Goal: Task Accomplishment & Management: Use online tool/utility

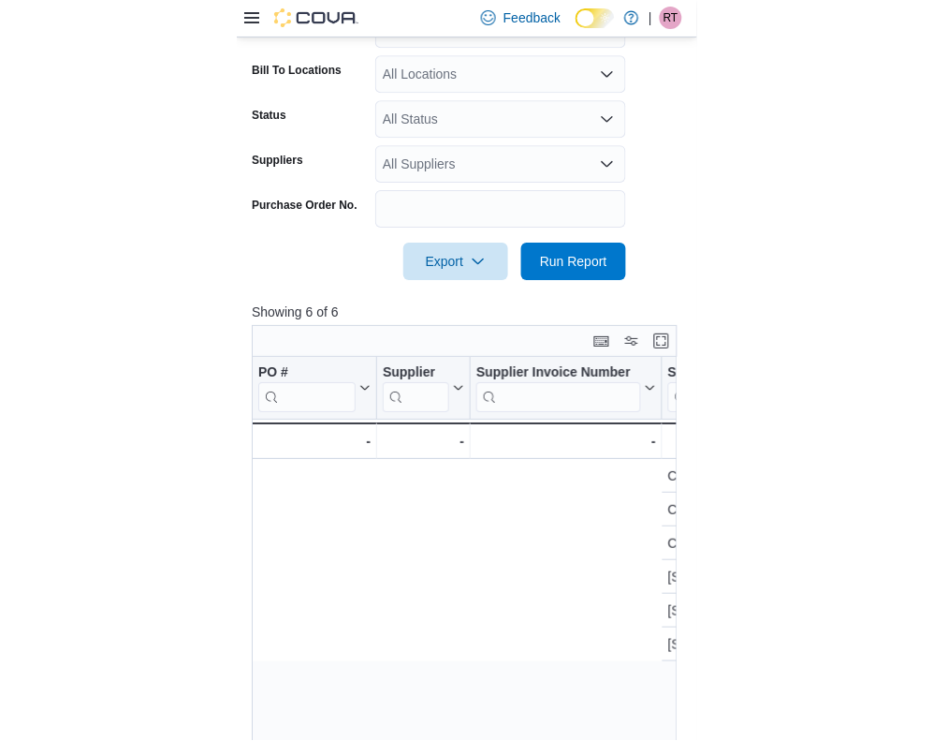
scroll to position [0, 632]
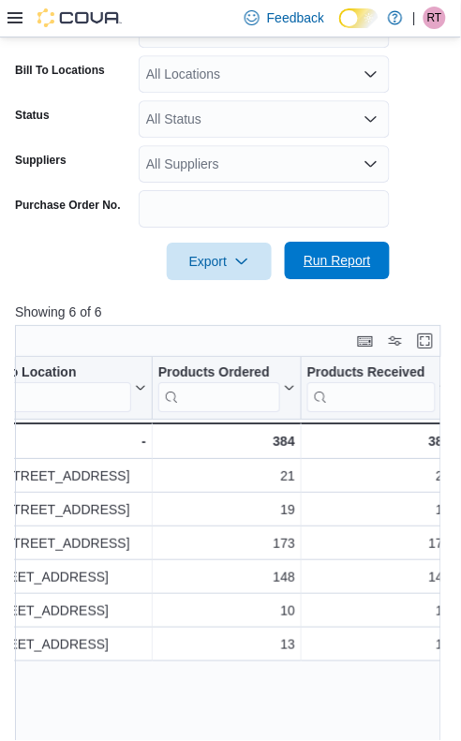
click at [331, 258] on span "Run Report" at bounding box center [336, 260] width 67 height 19
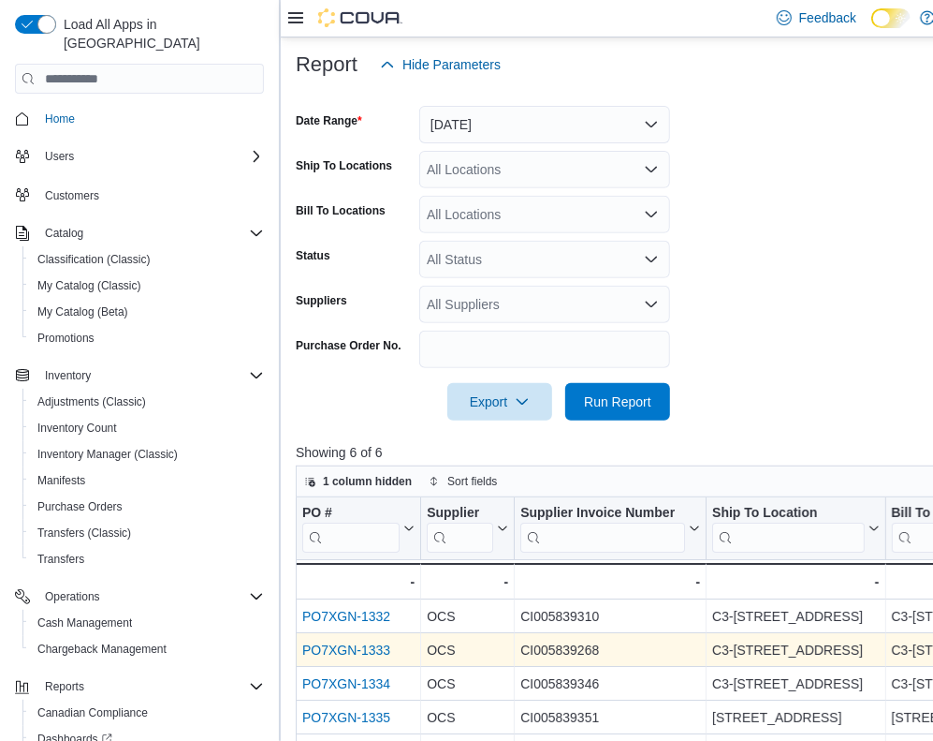
scroll to position [240, 0]
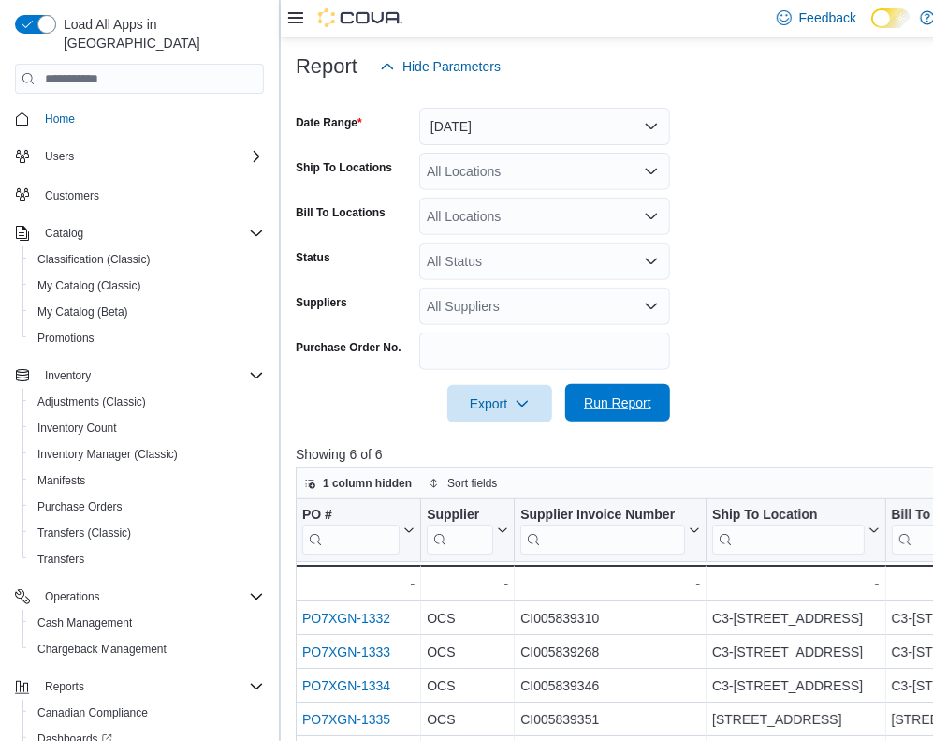
click at [460, 404] on span "Run Report" at bounding box center [617, 402] width 67 height 19
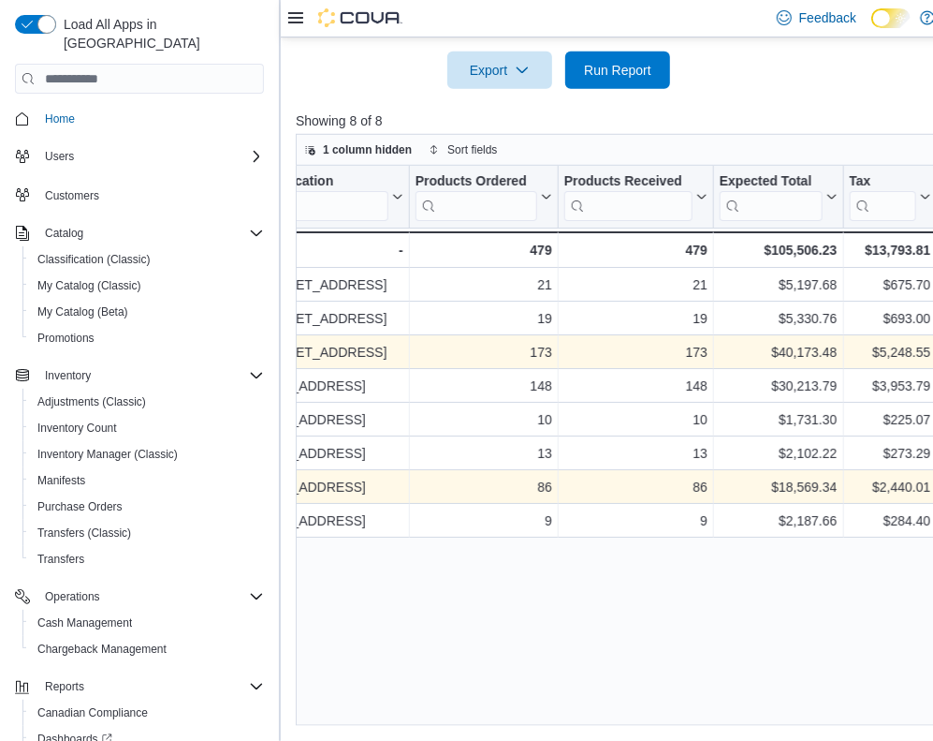
scroll to position [0, 655]
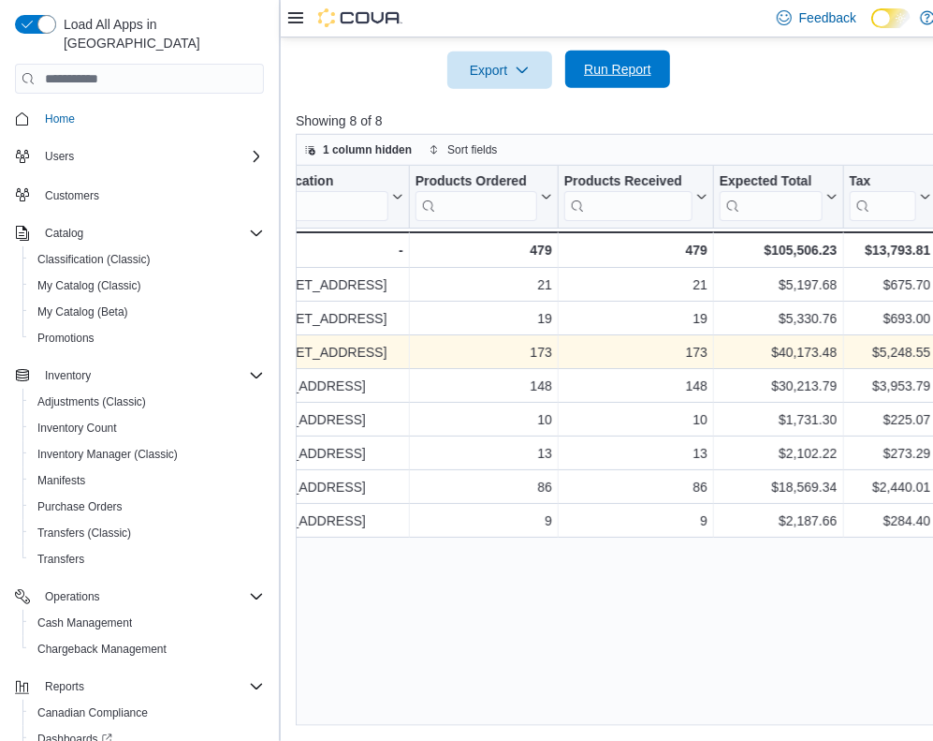
click at [460, 60] on span "Run Report" at bounding box center [618, 69] width 82 height 37
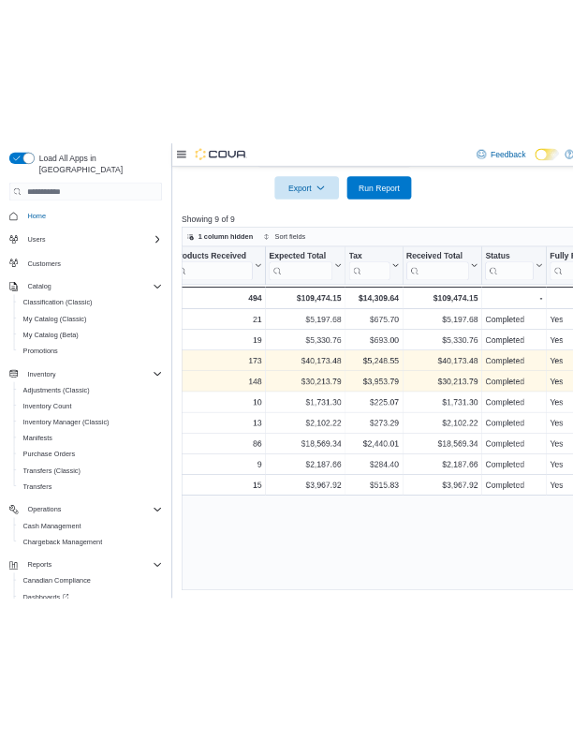
scroll to position [573, 0]
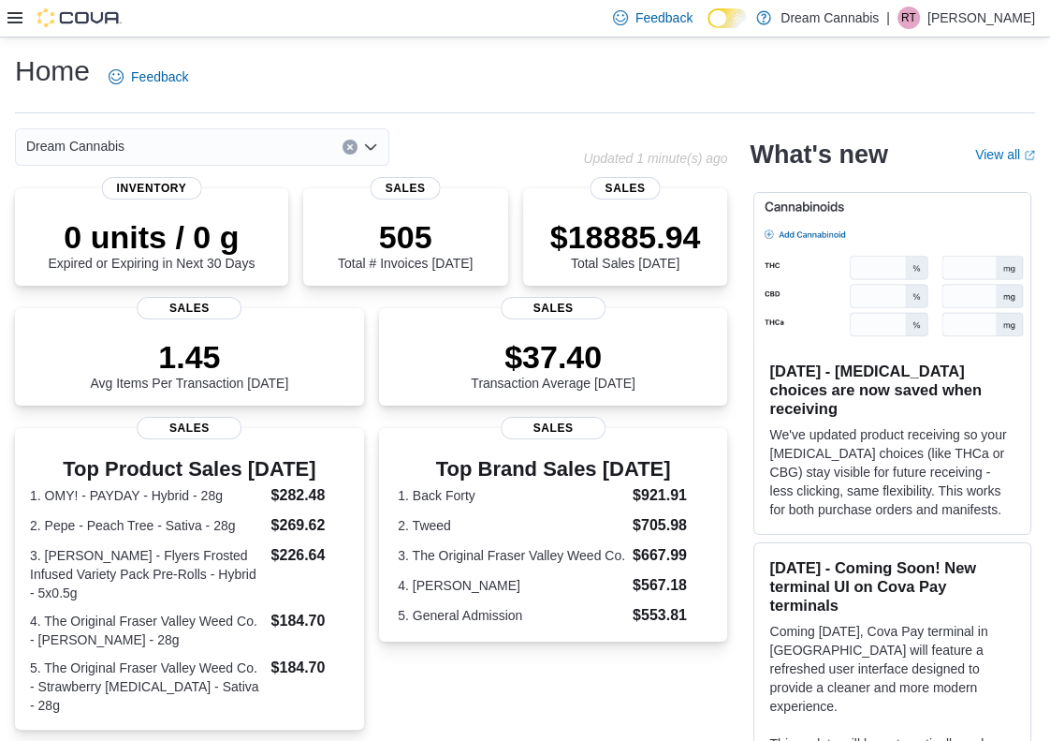
click at [21, 31] on div at bounding box center [64, 18] width 114 height 37
click at [16, 22] on icon at bounding box center [14, 17] width 15 height 11
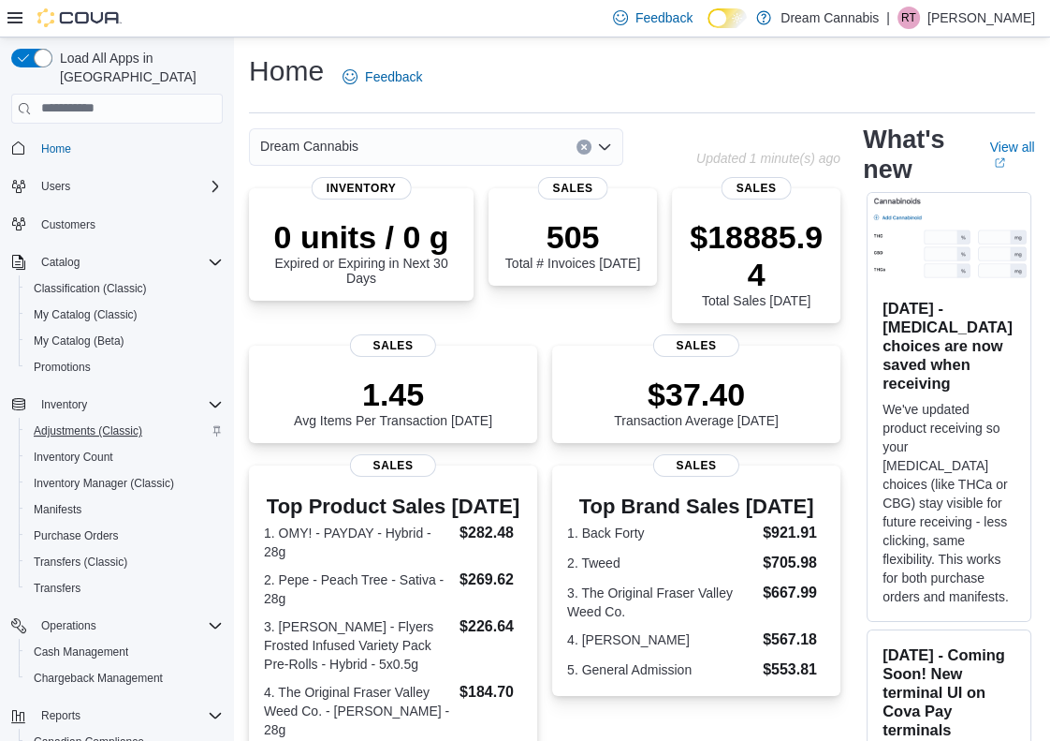
scroll to position [135, 0]
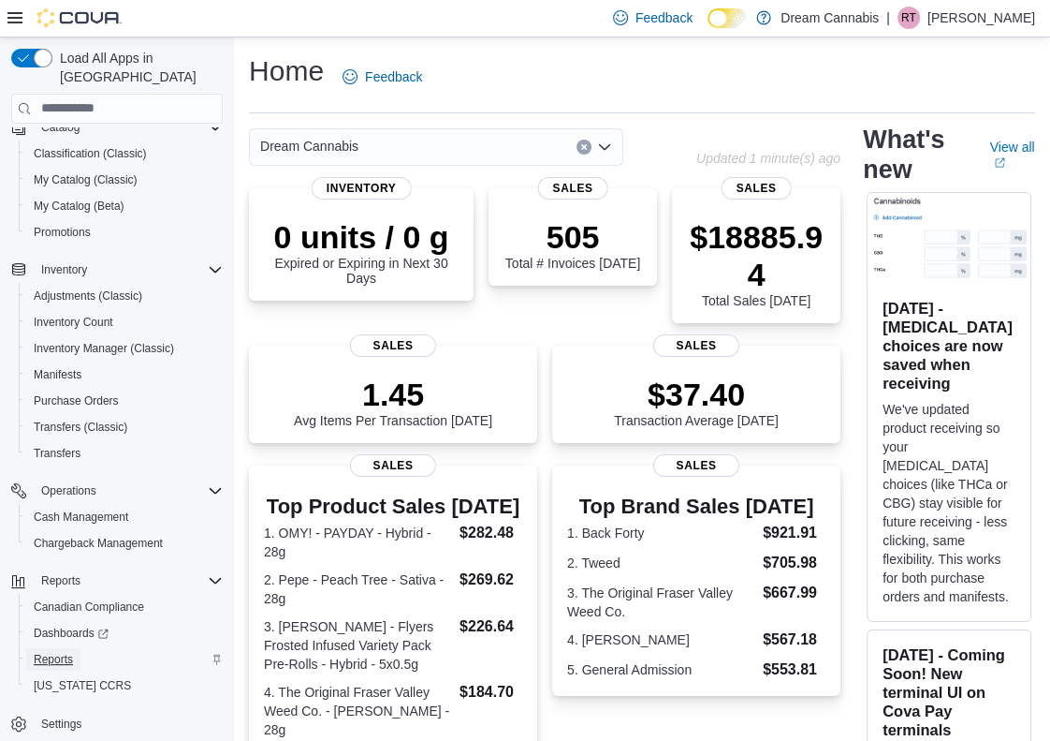
click at [66, 652] on span "Reports" at bounding box center [53, 659] width 39 height 15
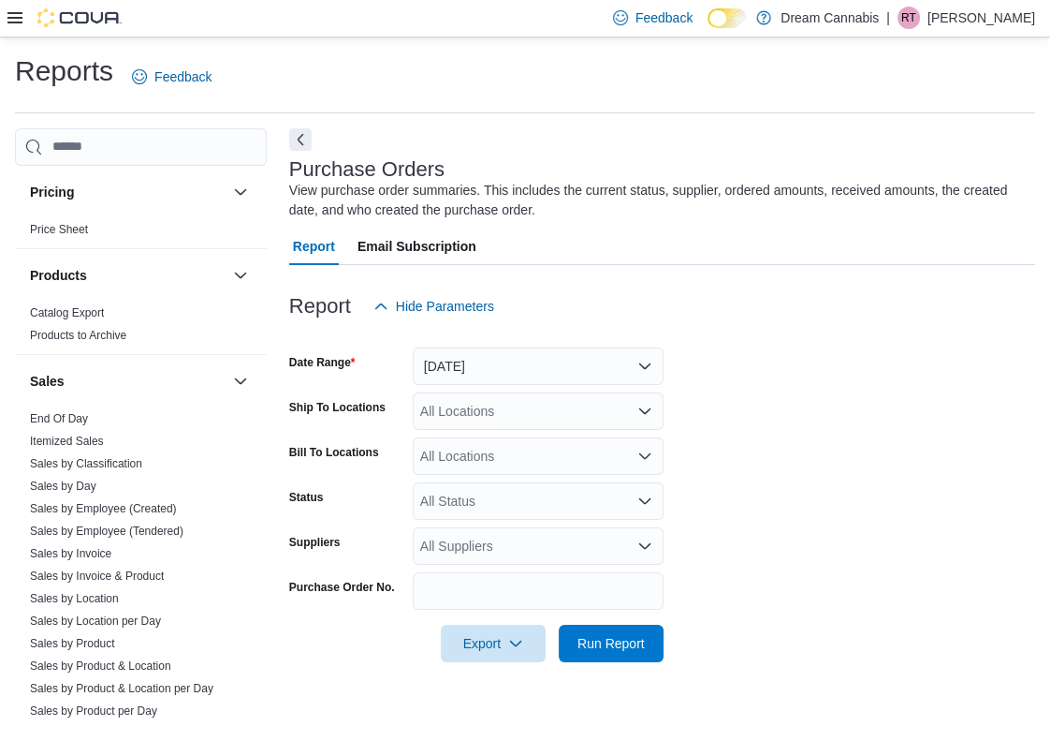
scroll to position [1466, 0]
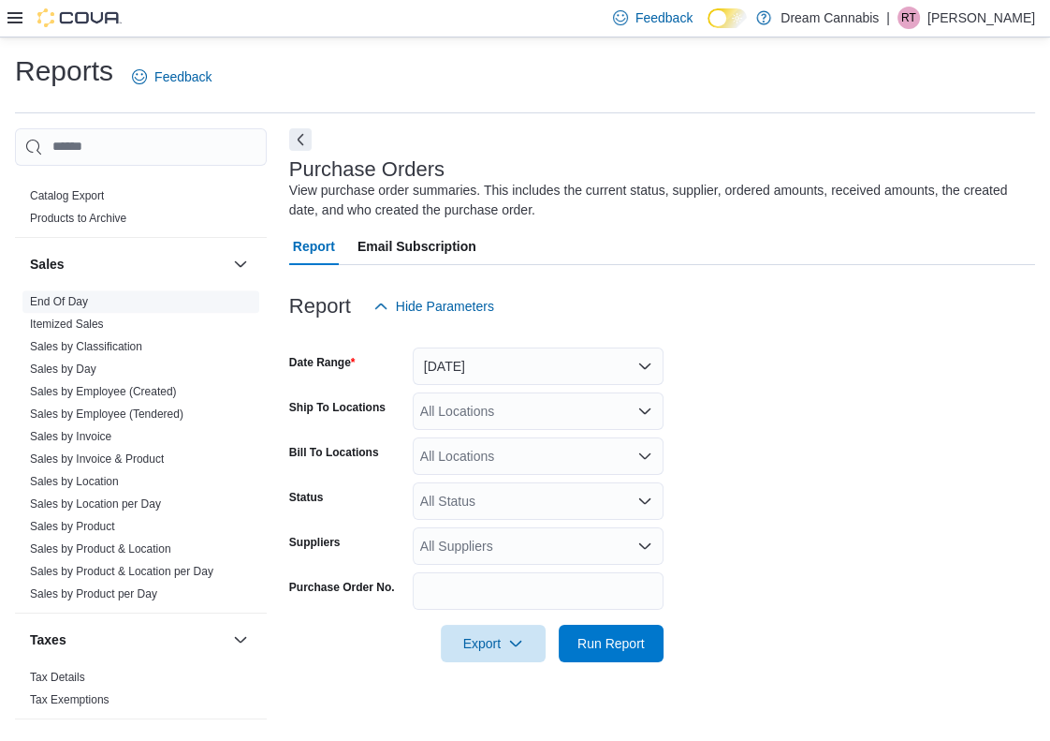
click at [43, 295] on link "End Of Day" at bounding box center [59, 301] width 58 height 13
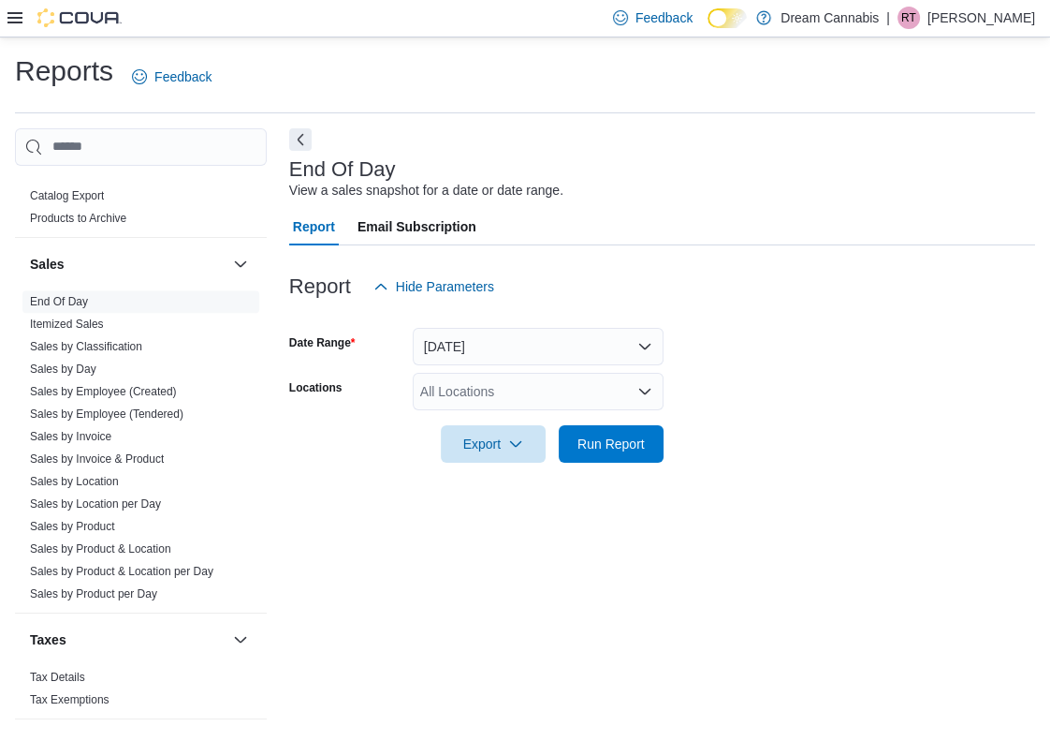
click at [470, 390] on div "All Locations" at bounding box center [538, 391] width 251 height 37
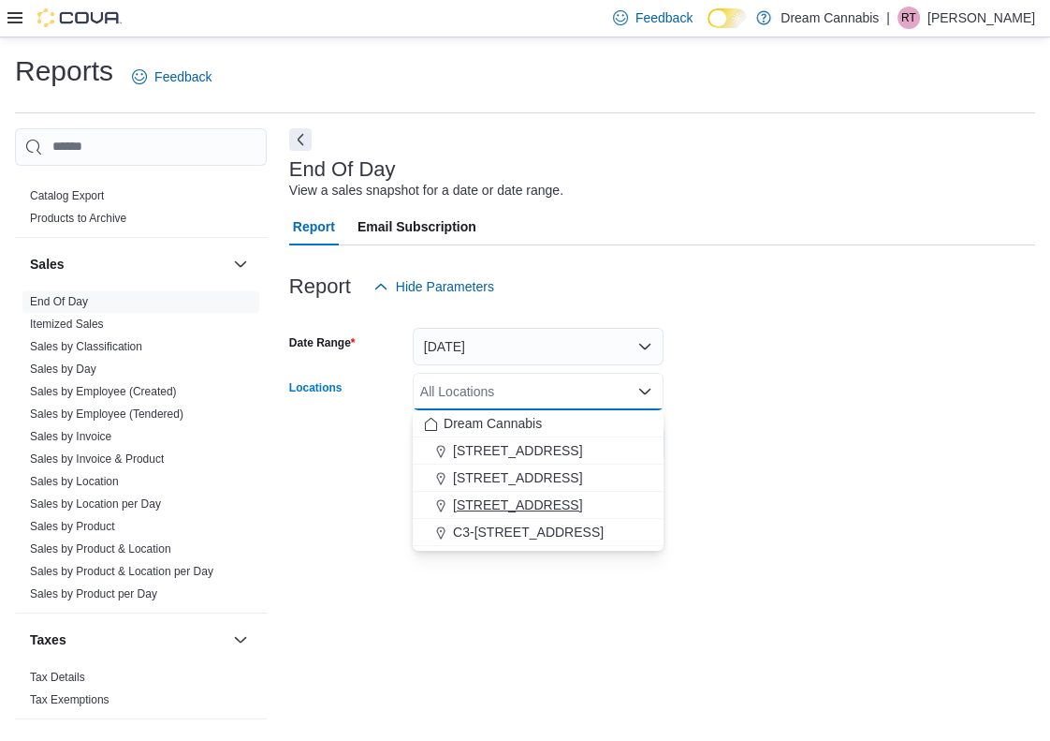
click at [521, 502] on span "[STREET_ADDRESS]" at bounding box center [517, 504] width 129 height 19
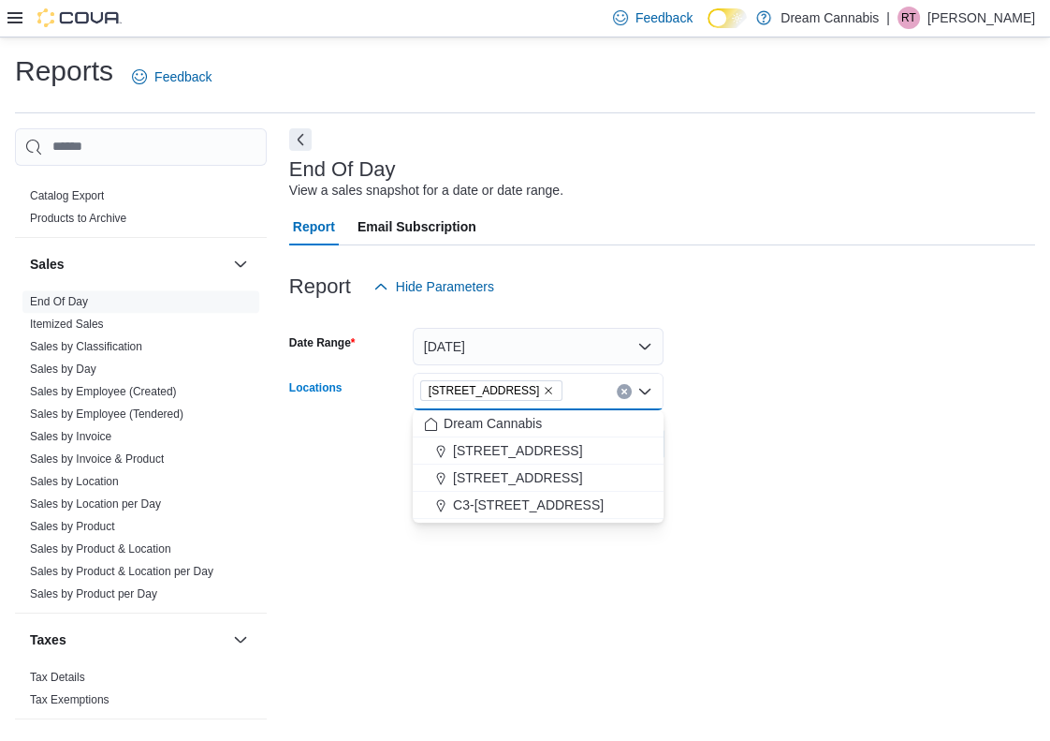
click at [572, 332] on form "Date Range Today Locations 5673 Osgoode Main St Combo box. Selected. 5673 Osgoo…" at bounding box center [662, 383] width 746 height 157
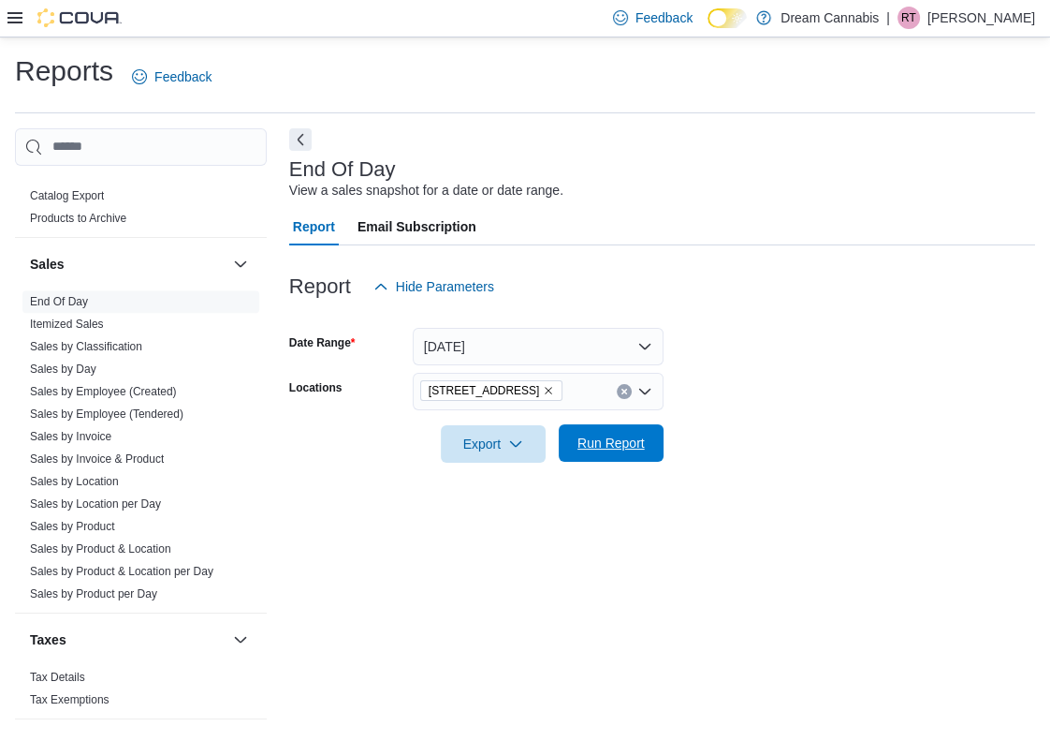
click at [572, 441] on span "Run Report" at bounding box center [611, 442] width 67 height 19
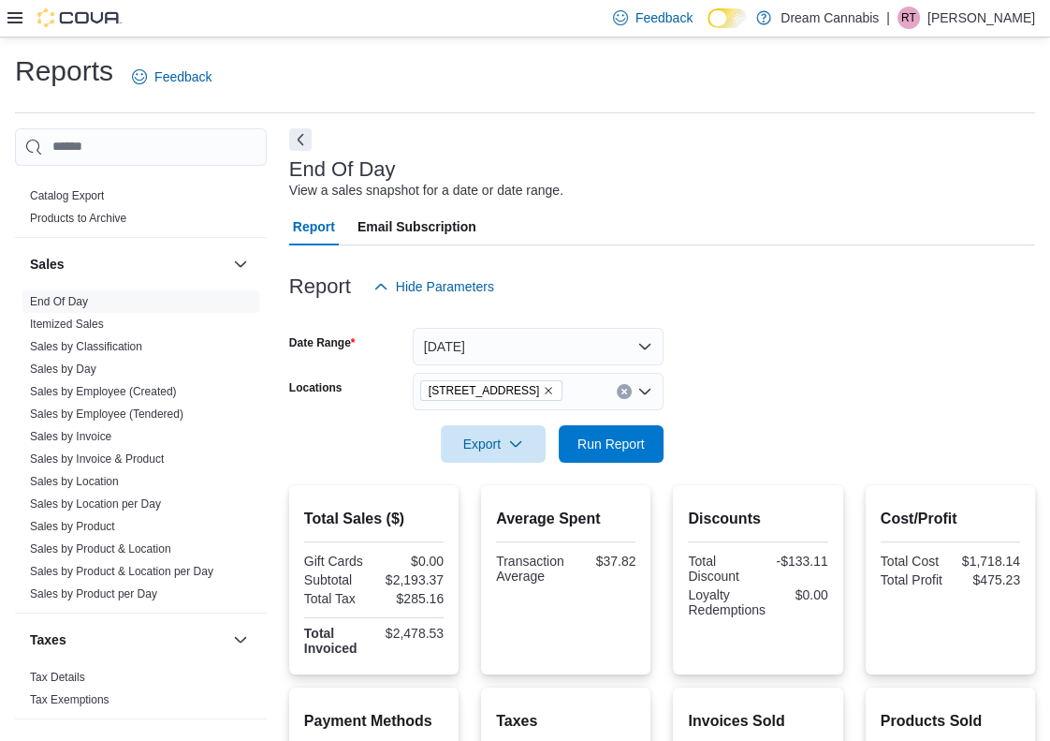
click at [553, 389] on icon "Remove 5673 Osgoode Main St from selection in this group" at bounding box center [549, 390] width 7 height 7
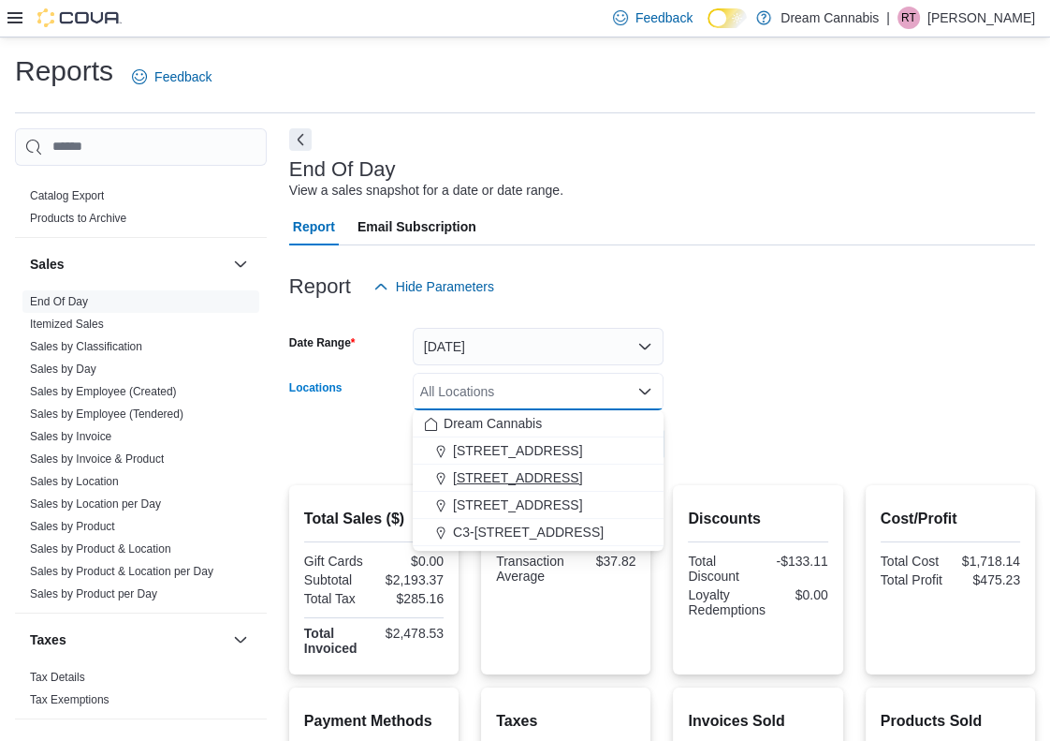
click at [528, 468] on span "[STREET_ADDRESS]" at bounding box center [517, 477] width 129 height 19
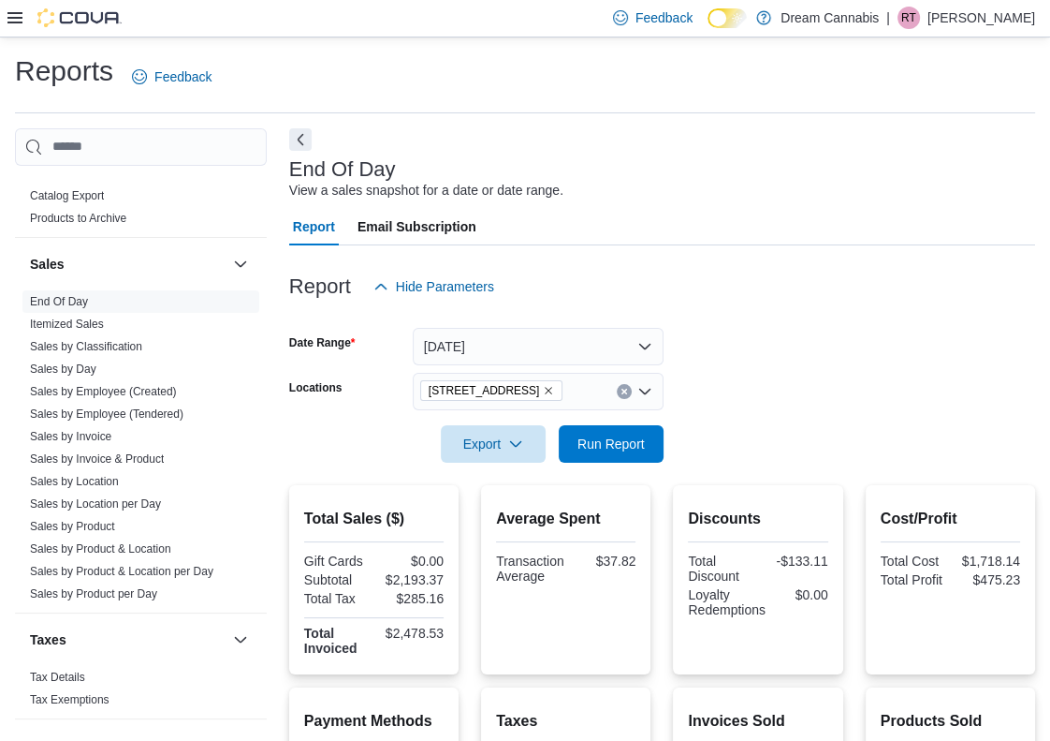
click at [572, 360] on form "Date Range Today Locations 290 King St W Export Run Report" at bounding box center [662, 383] width 746 height 157
click at [572, 433] on span "Run Report" at bounding box center [611, 442] width 82 height 37
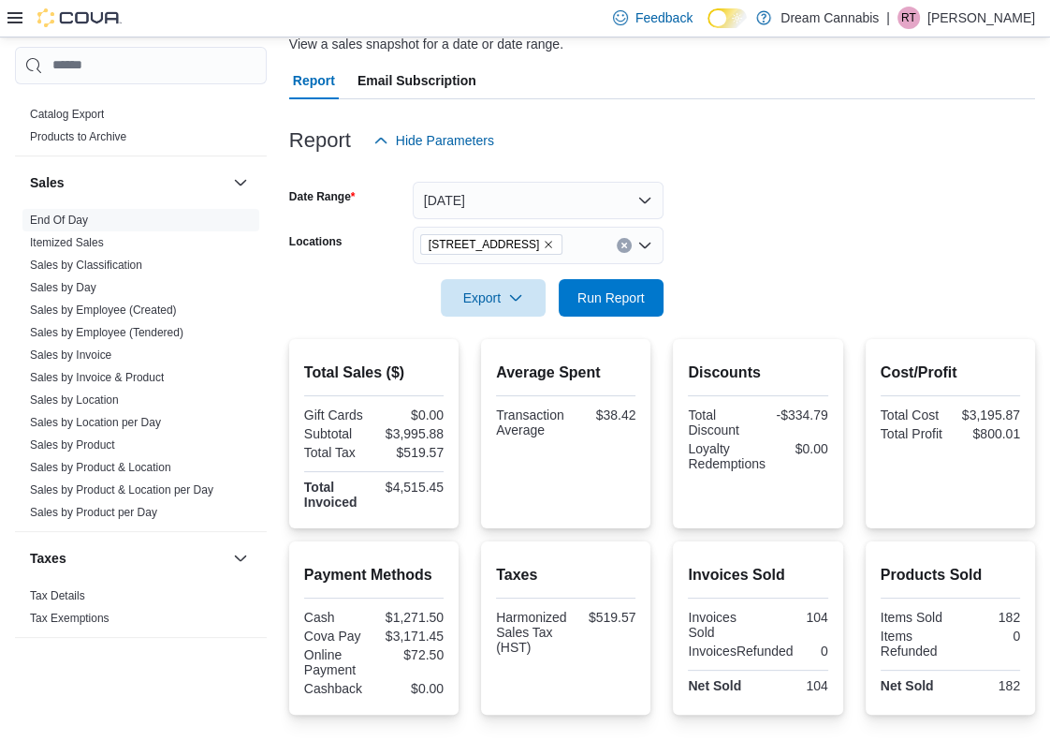
scroll to position [151, 0]
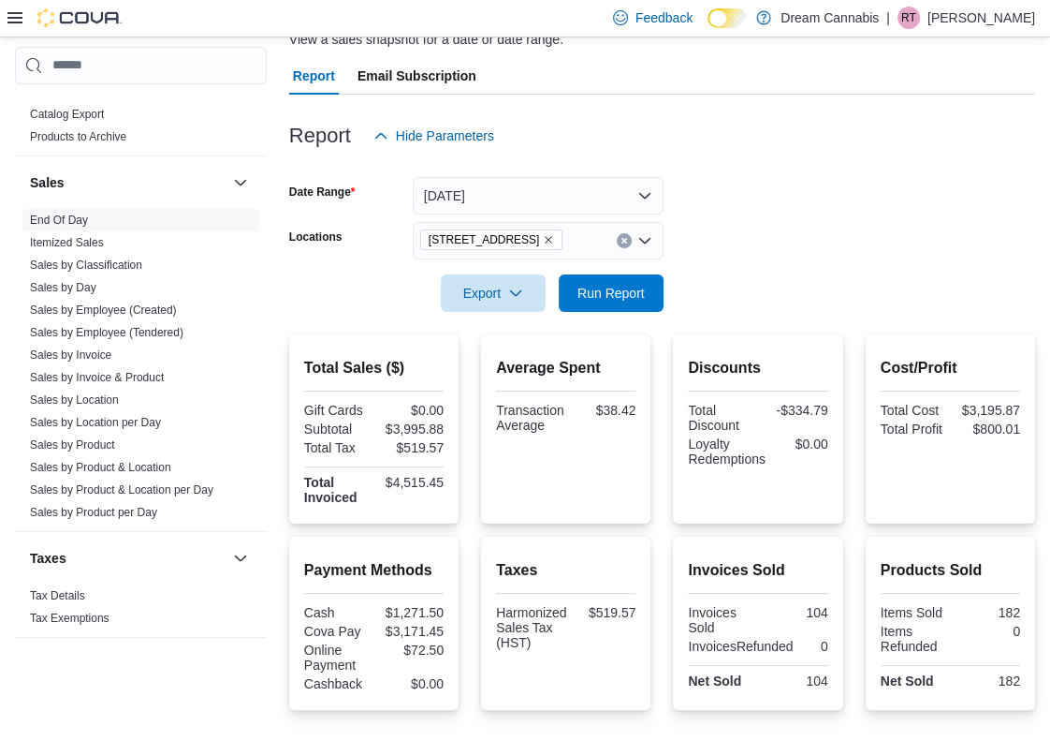
click at [523, 241] on span "[STREET_ADDRESS]" at bounding box center [491, 239] width 143 height 21
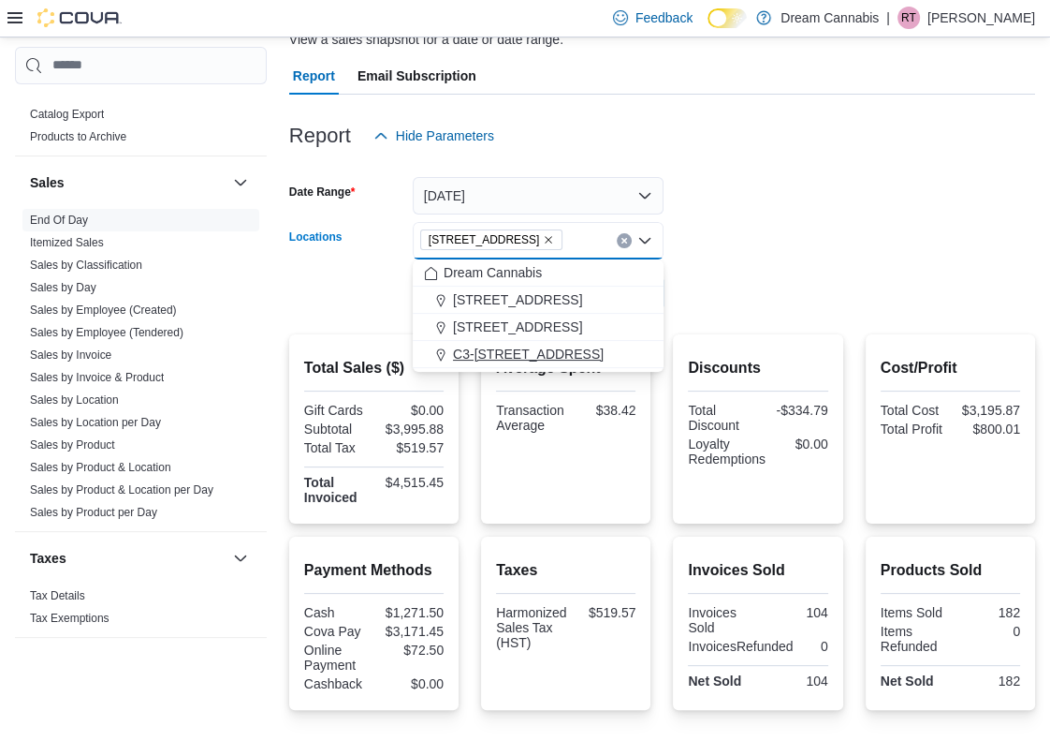
click at [527, 352] on span "C3-[STREET_ADDRESS]" at bounding box center [528, 354] width 151 height 19
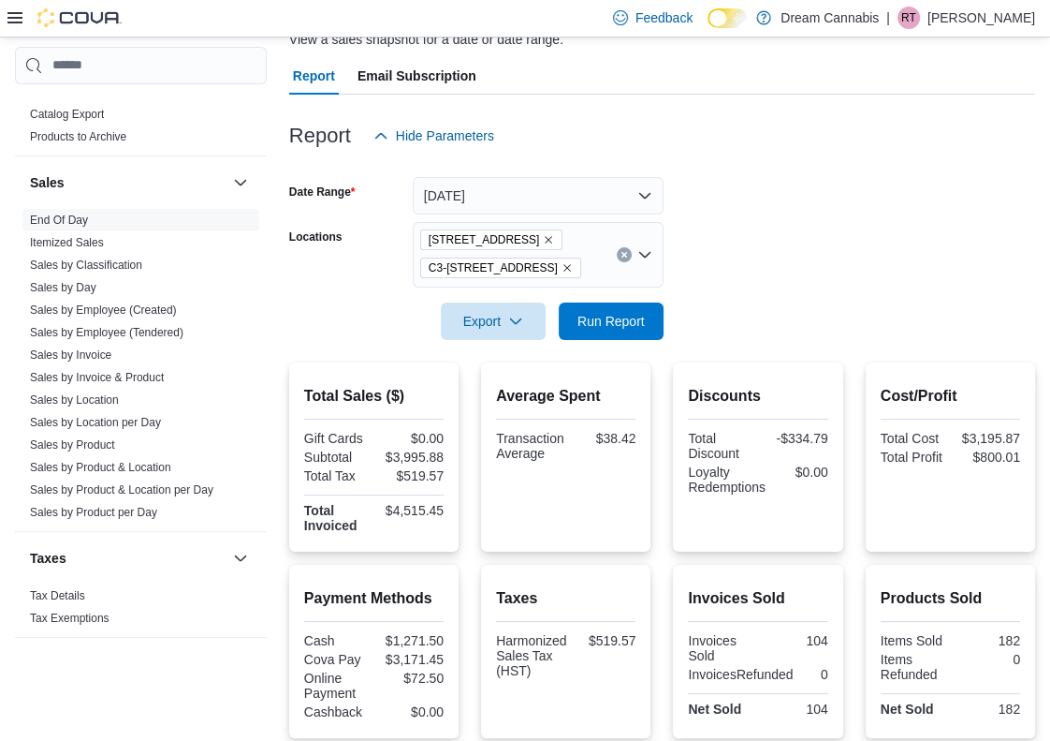
click at [572, 276] on form "Date Range Today Locations 290 King St W C3-3000 Wellington Rd Export Run Report" at bounding box center [662, 246] width 746 height 185
click at [572, 313] on span "Run Report" at bounding box center [611, 320] width 67 height 19
click at [543, 236] on icon "Remove 290 King St W from selection in this group" at bounding box center [548, 239] width 11 height 11
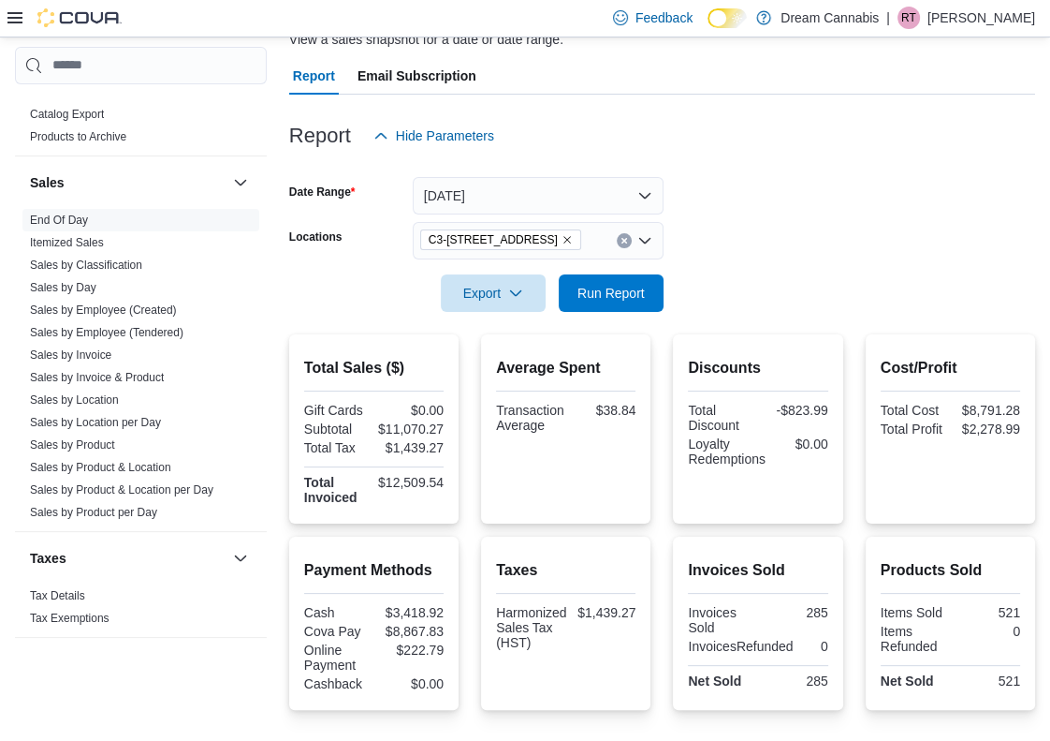
click at [572, 263] on div at bounding box center [662, 266] width 746 height 15
click at [572, 294] on span "Run Report" at bounding box center [611, 292] width 67 height 19
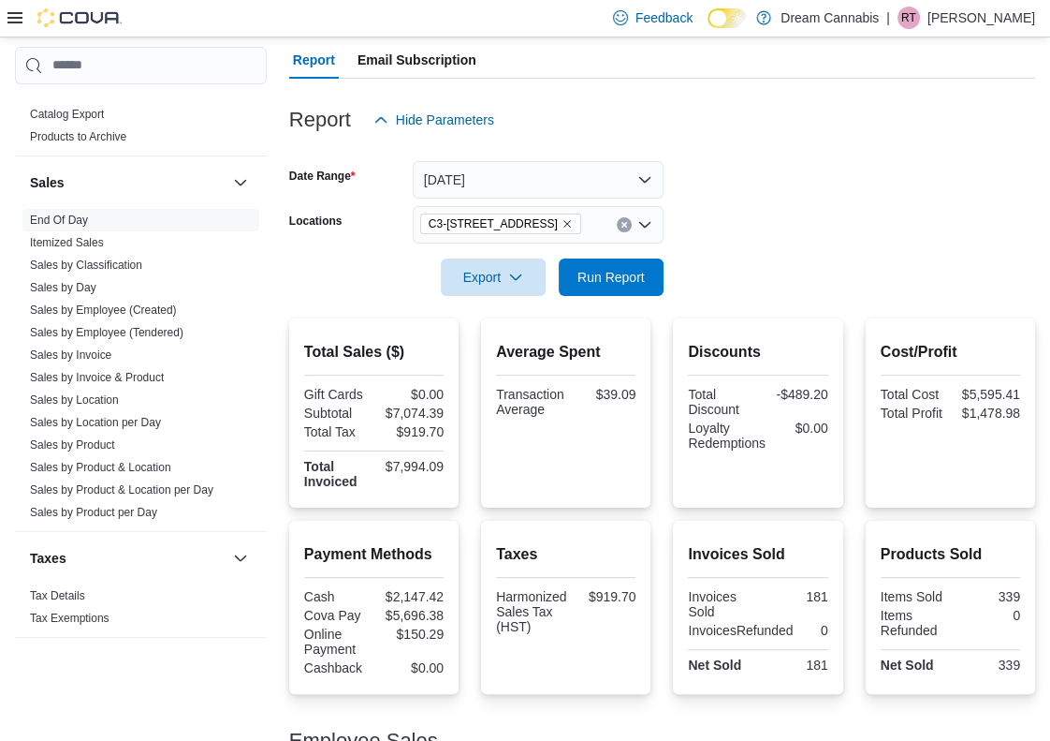
scroll to position [189, 0]
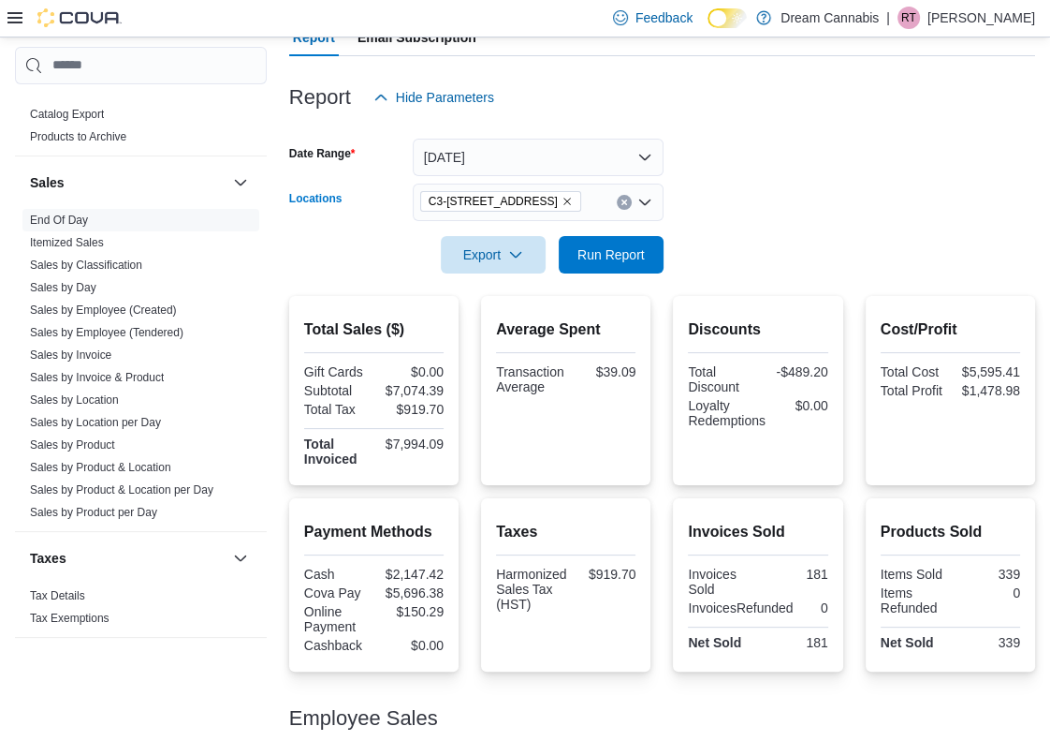
click at [567, 199] on icon "Remove C3-3000 Wellington Rd from selection in this group" at bounding box center [567, 201] width 11 height 11
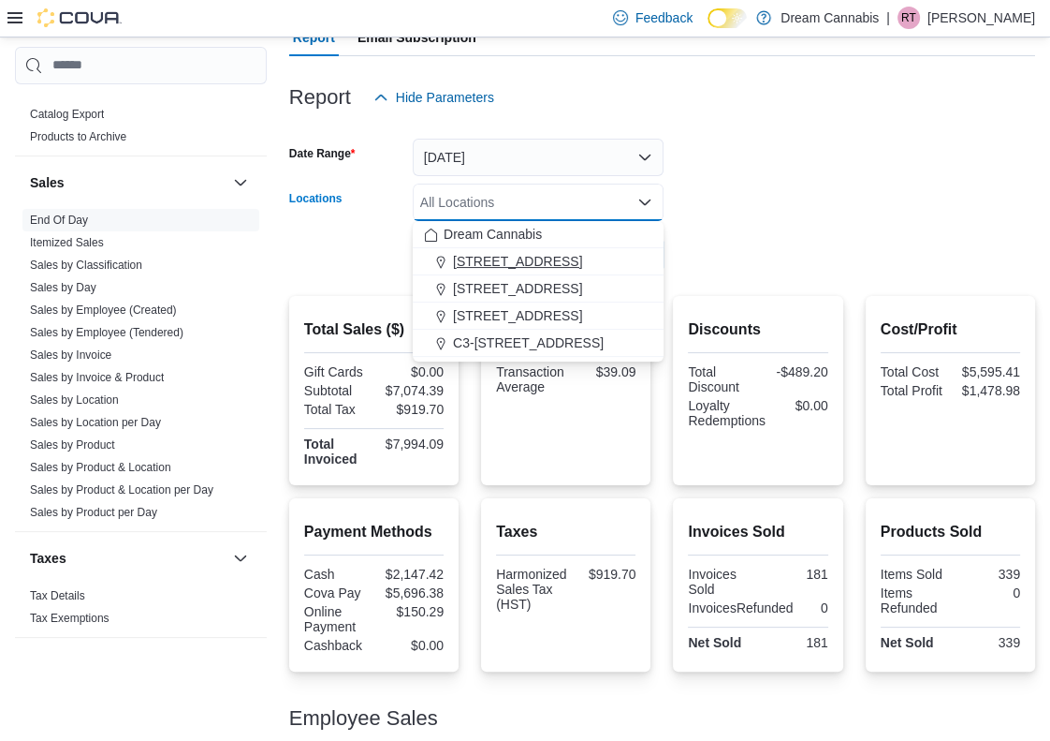
click at [545, 257] on span "1B-250 Greenbank Rd" at bounding box center [517, 261] width 129 height 19
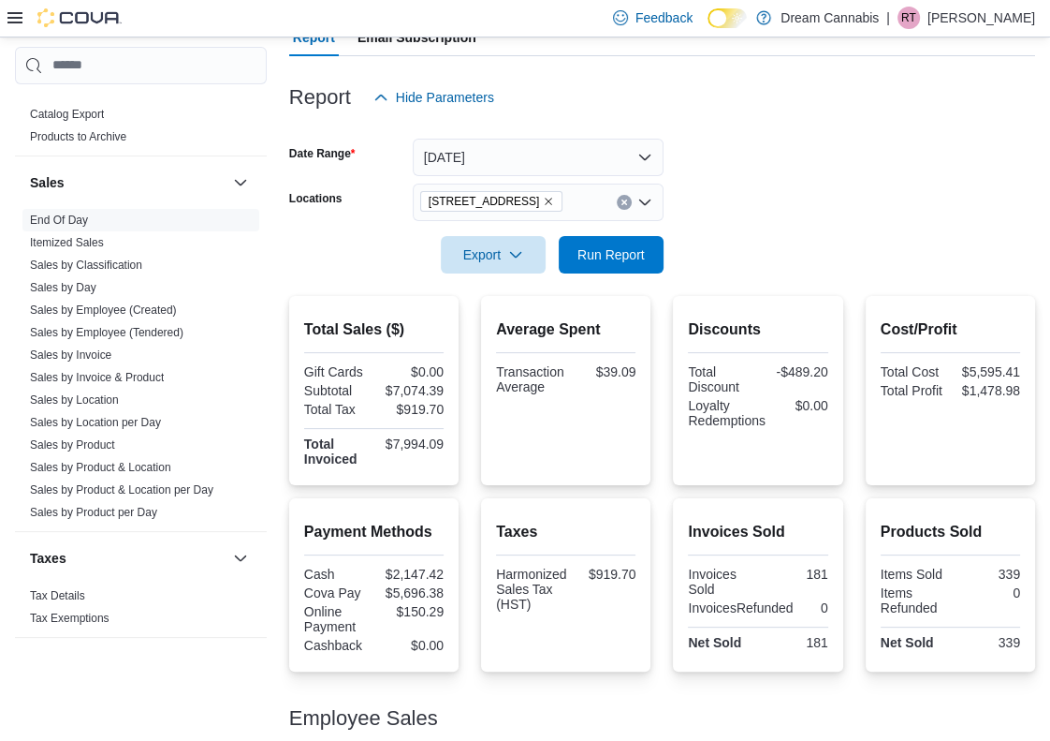
click at [572, 242] on form "Date Range Today Locations 1B-250 Greenbank Rd Export Run Report" at bounding box center [662, 194] width 746 height 157
click at [572, 246] on span "Run Report" at bounding box center [611, 253] width 67 height 19
click at [565, 148] on button "[DATE]" at bounding box center [538, 157] width 251 height 37
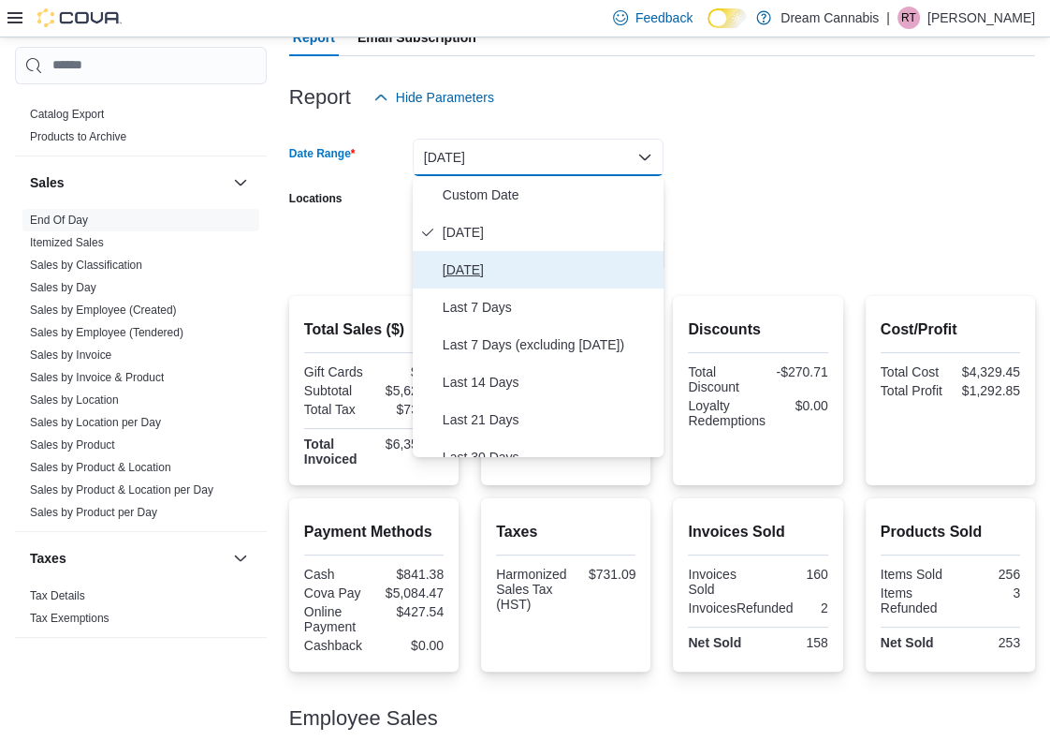
click at [526, 266] on span "Yesterday" at bounding box center [549, 269] width 213 height 22
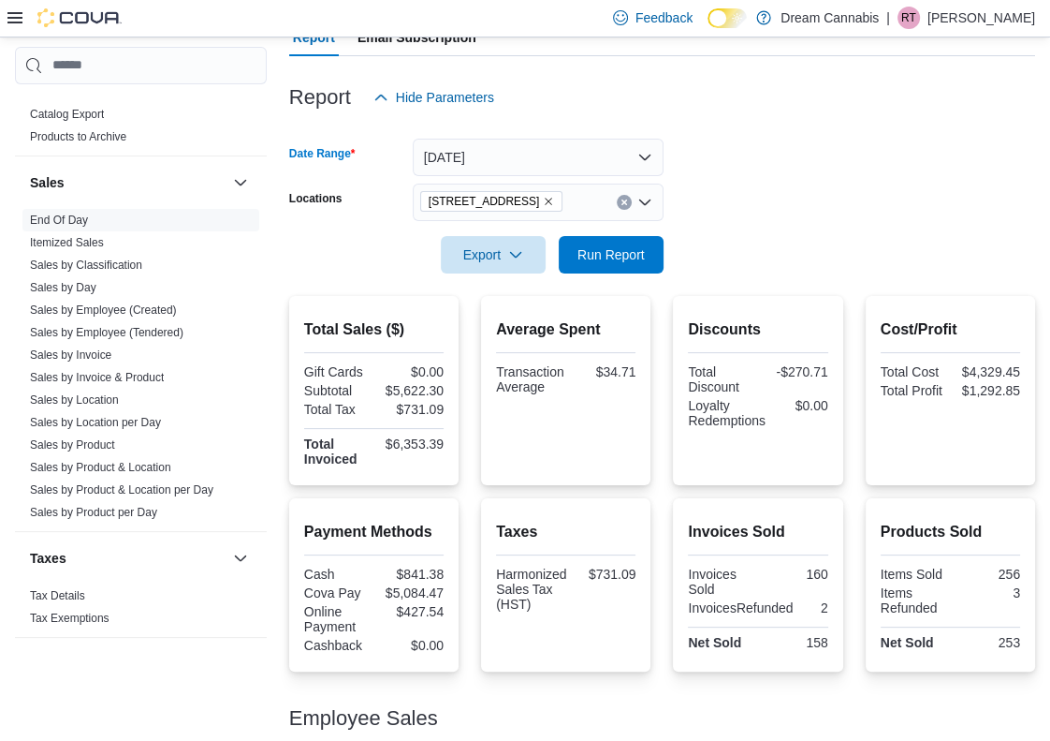
click at [572, 149] on form "Date Range Yesterday Locations 1B-250 Greenbank Rd Export Run Report" at bounding box center [662, 194] width 746 height 157
click at [572, 253] on span "Run Report" at bounding box center [611, 253] width 67 height 19
click at [553, 200] on icon "Remove 1B-250 Greenbank Rd from selection in this group" at bounding box center [549, 201] width 7 height 7
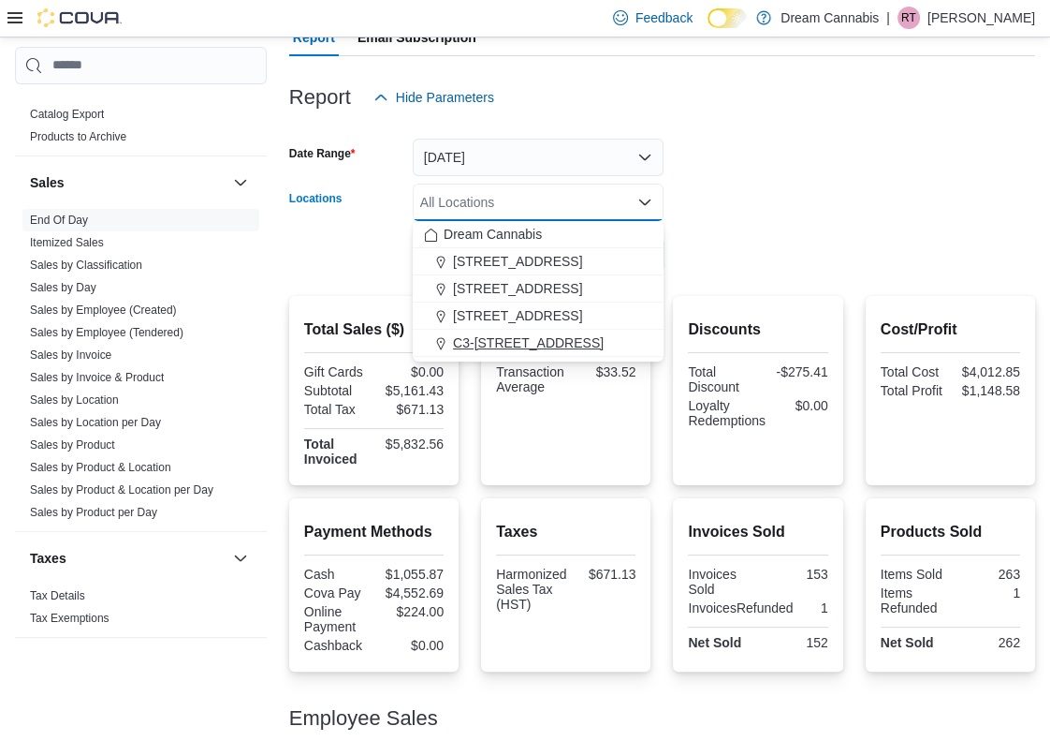
click at [531, 337] on span "C3-[STREET_ADDRESS]" at bounding box center [528, 342] width 151 height 19
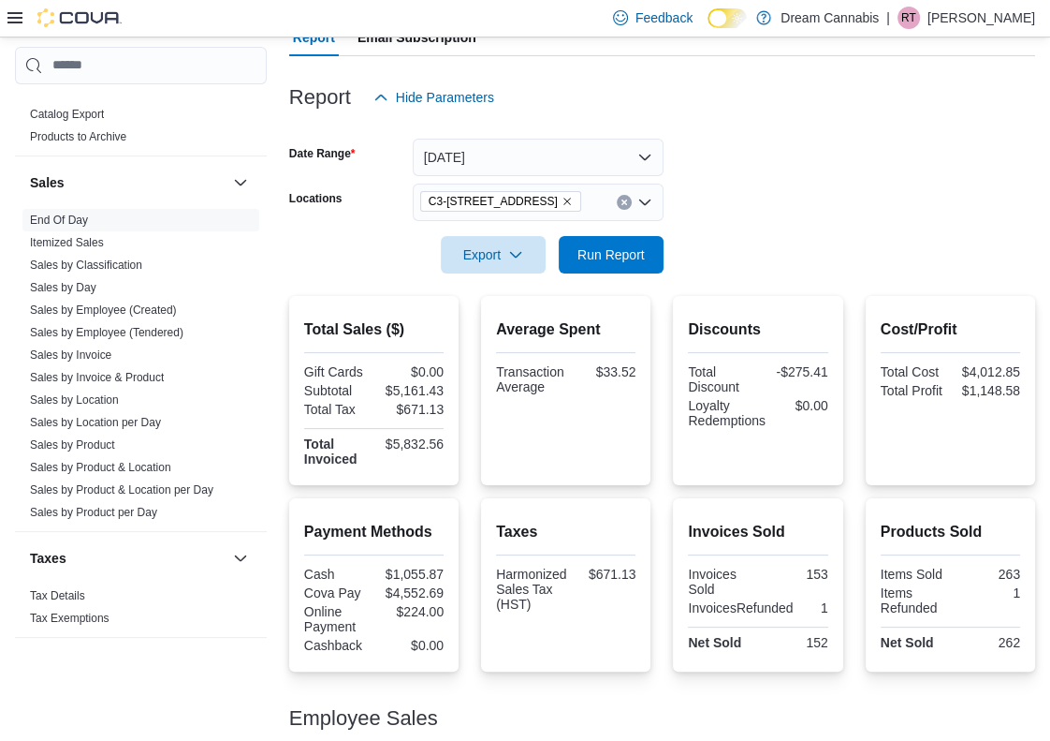
click at [572, 242] on form "Date Range Yesterday Locations C3-3000 Wellington Rd Export Run Report" at bounding box center [662, 194] width 746 height 157
click at [572, 250] on span "Run Report" at bounding box center [611, 253] width 67 height 19
